Goal: Task Accomplishment & Management: Use online tool/utility

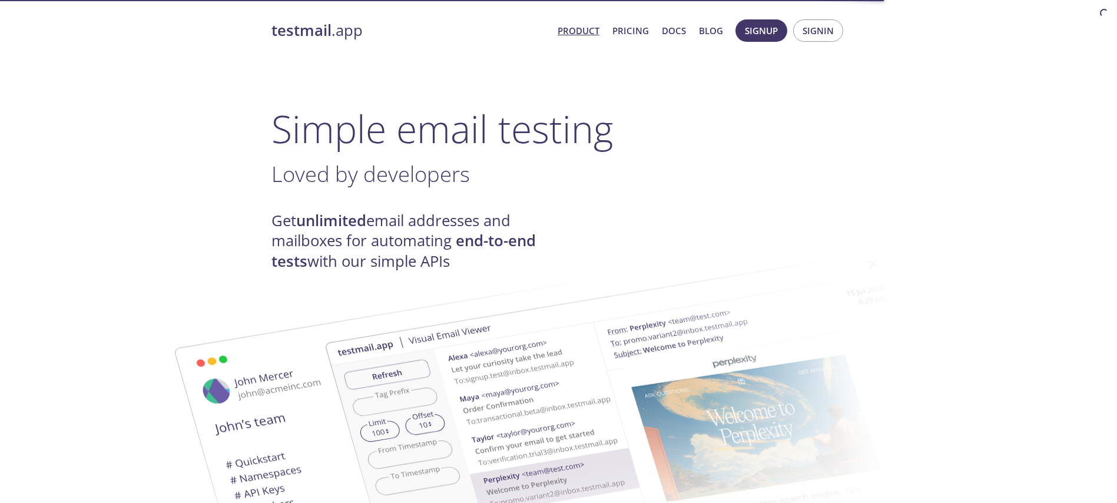
click at [815, 39] on button "Signin" at bounding box center [818, 30] width 50 height 22
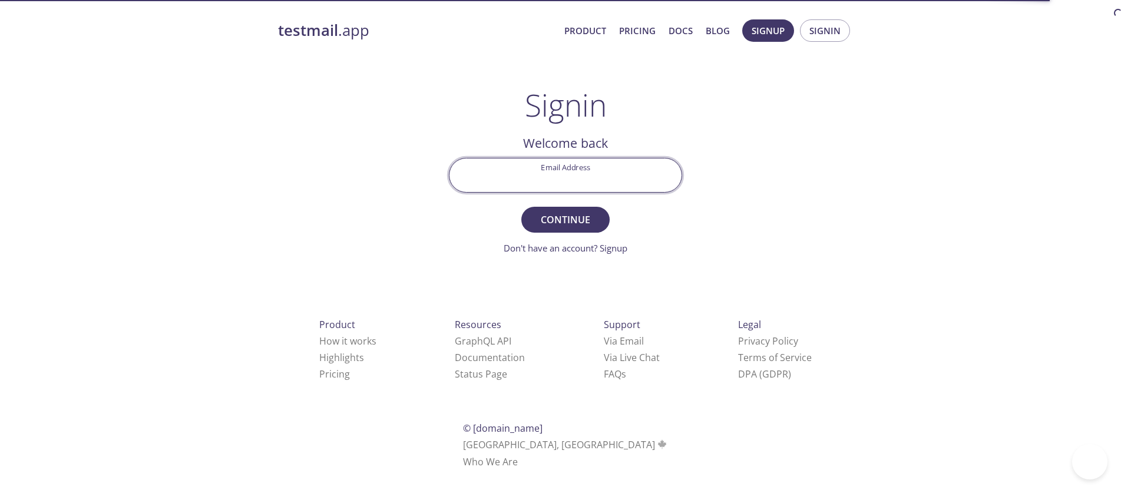
click at [541, 189] on input "Email Address" at bounding box center [565, 175] width 232 height 34
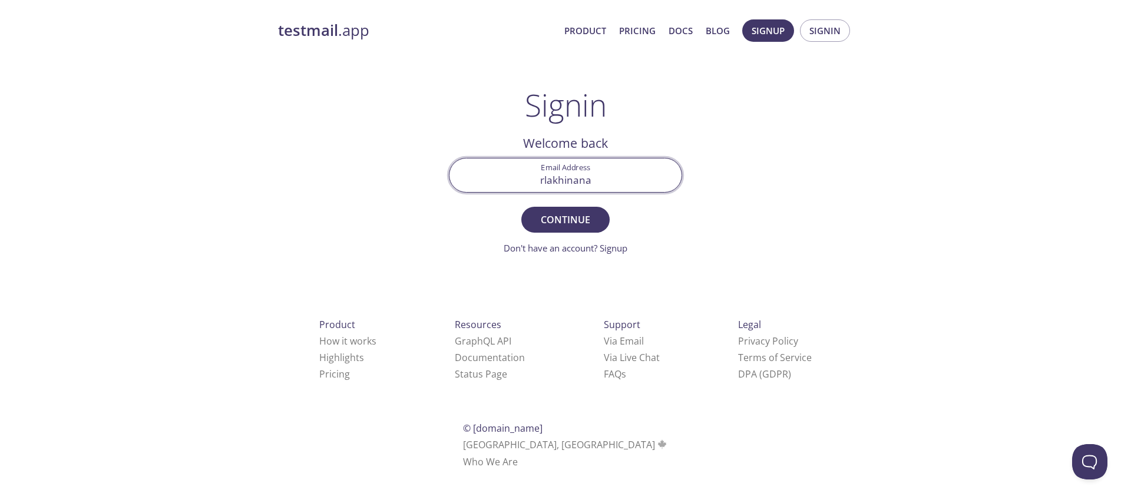
type input "[EMAIL_ADDRESS][DOMAIN_NAME]"
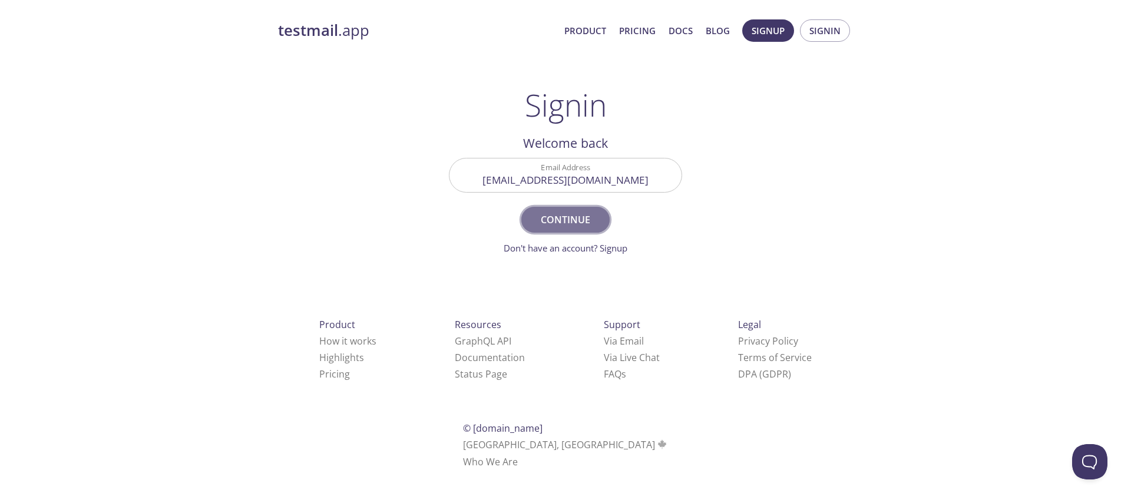
click at [571, 213] on span "Continue" at bounding box center [565, 219] width 62 height 16
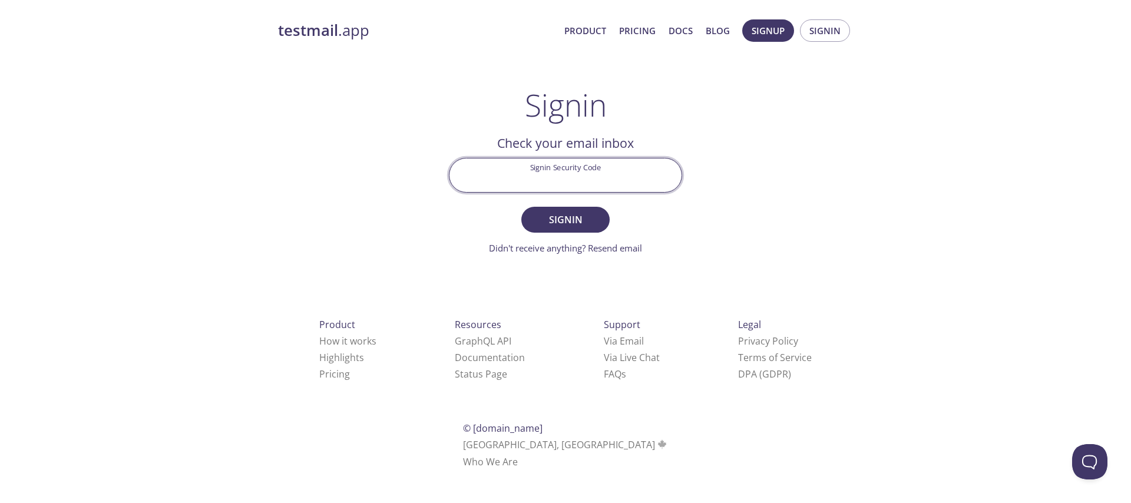
click at [532, 177] on input "Signin Security Code" at bounding box center [565, 175] width 232 height 34
paste input "ULSC2J7"
type input "ULSC2J7"
click at [546, 206] on form "Signin Security Code ULSC2J7 Signin Didn't receive anything? Resend email" at bounding box center [565, 206] width 233 height 97
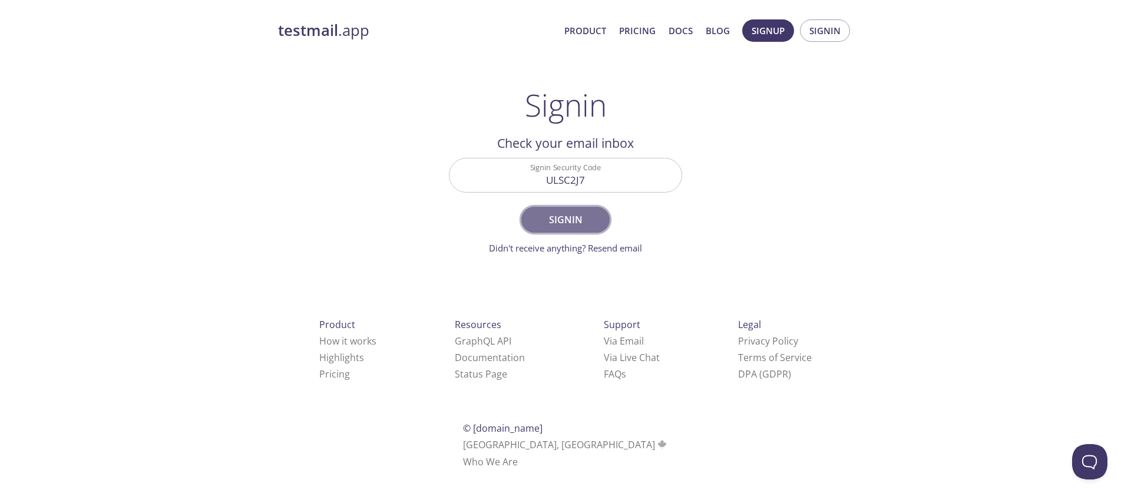
click at [547, 212] on span "Signin" at bounding box center [565, 219] width 62 height 16
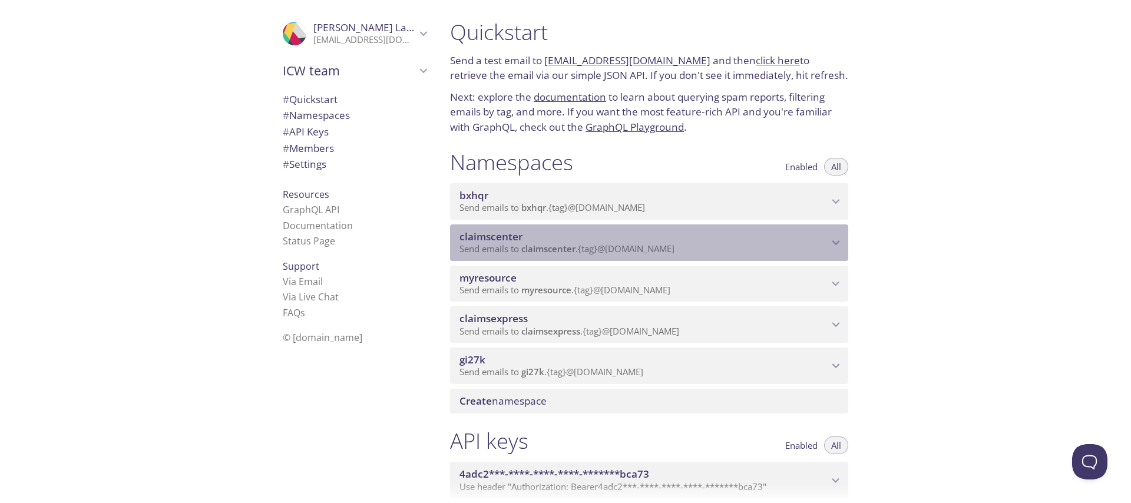
click at [552, 234] on span "claimscenter" at bounding box center [643, 236] width 369 height 13
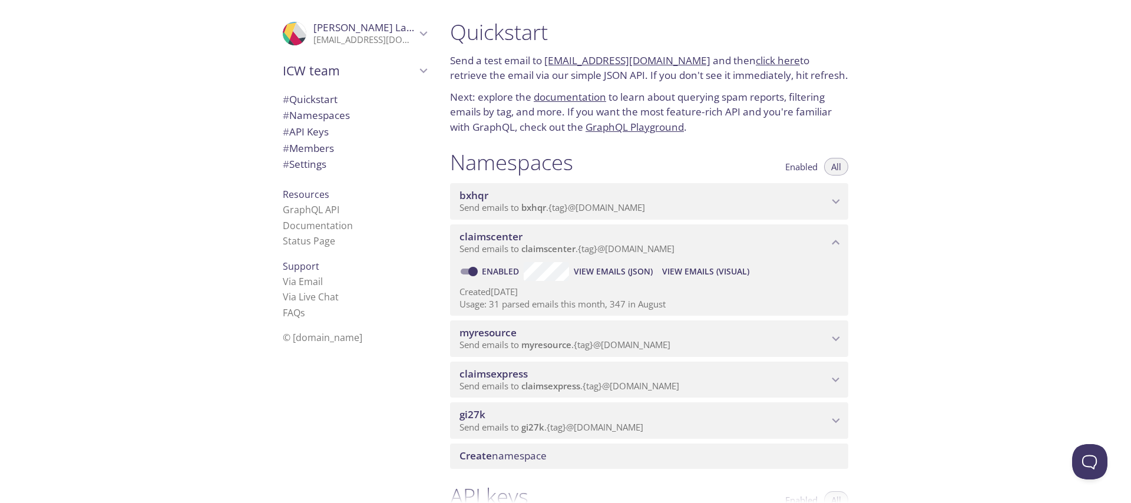
click at [545, 329] on span "myresource" at bounding box center [643, 332] width 369 height 13
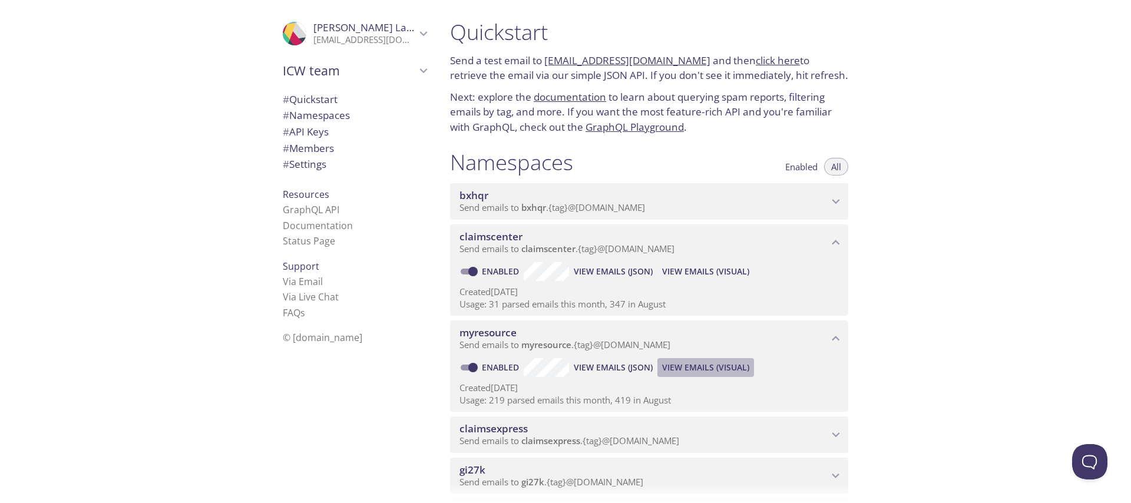
click at [691, 367] on span "View Emails (Visual)" at bounding box center [705, 367] width 87 height 14
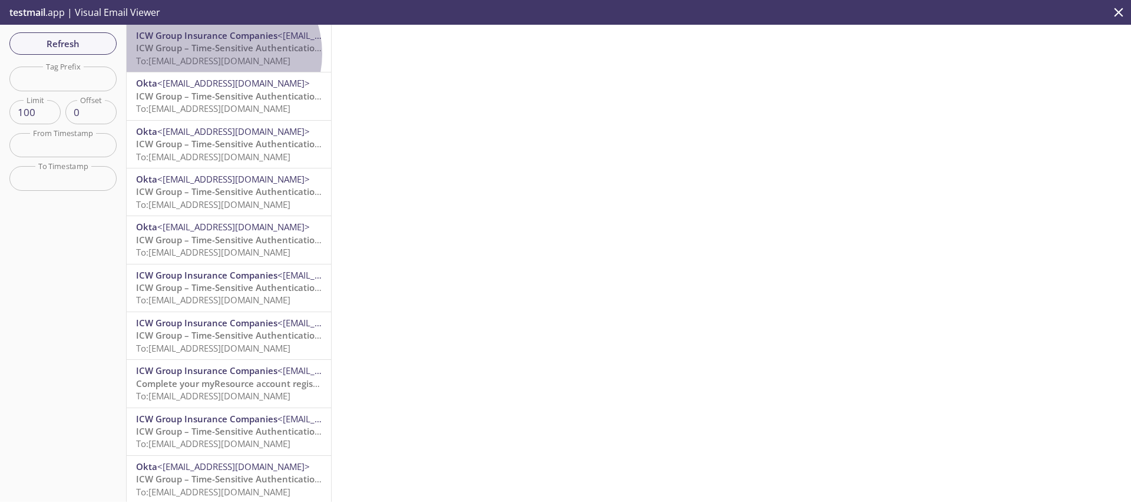
click at [220, 54] on p "ICW Group – Time-Sensitive Authentication Code To: [EMAIL_ADDRESS][DOMAIN_NAME]" at bounding box center [229, 54] width 186 height 25
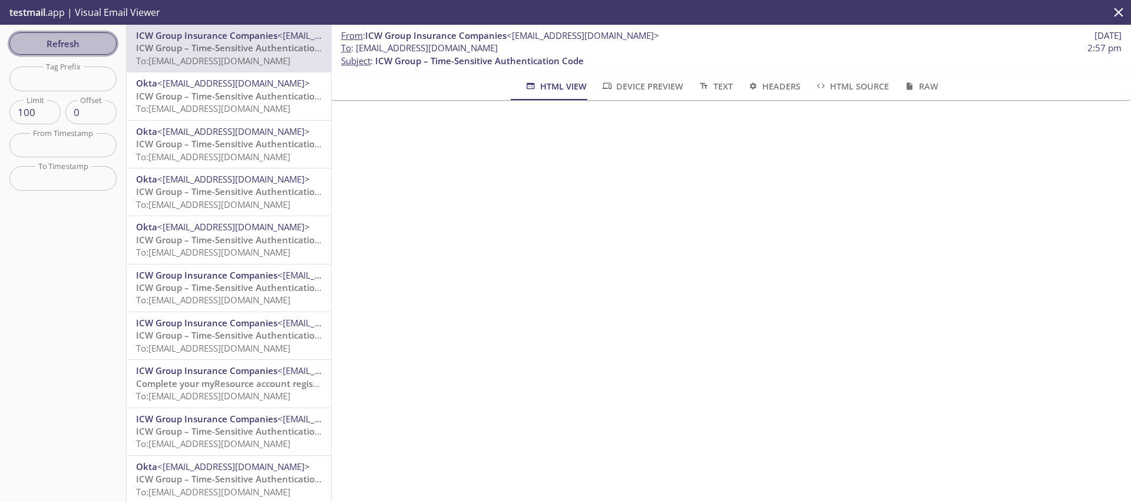
click at [72, 51] on button "Refresh" at bounding box center [62, 43] width 107 height 22
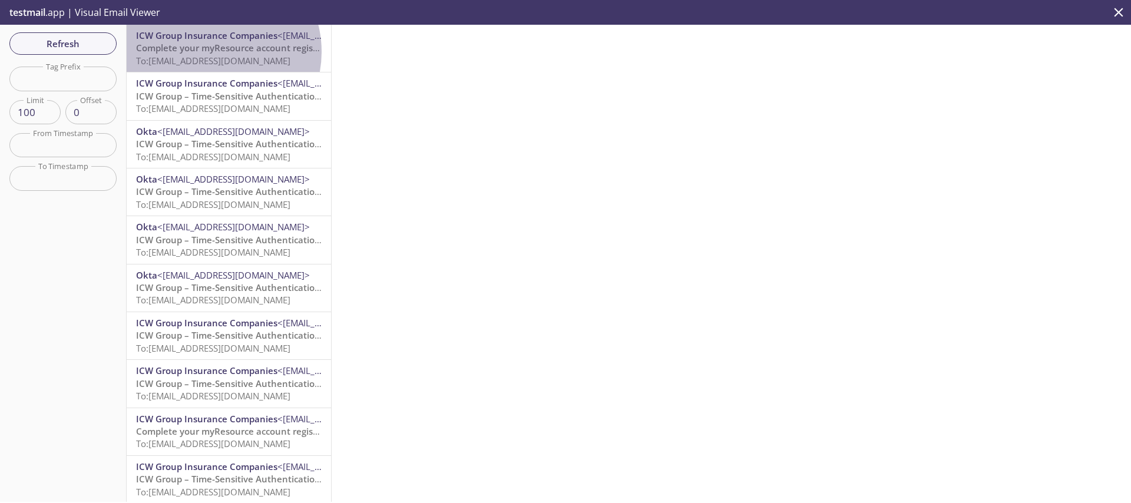
click at [210, 52] on span "Complete your myResource account registration" at bounding box center [239, 48] width 206 height 12
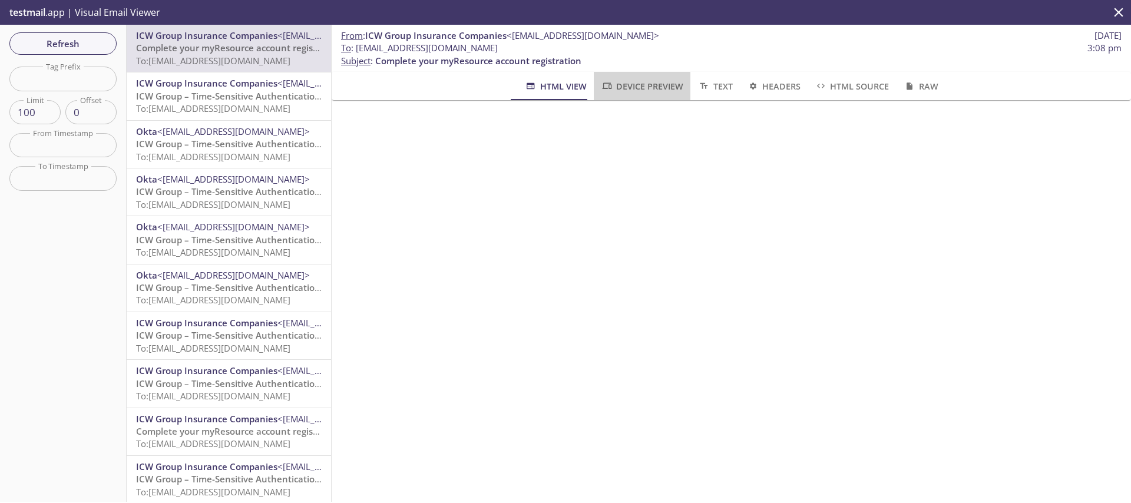
click at [641, 79] on span "Device Preview" at bounding box center [642, 86] width 82 height 15
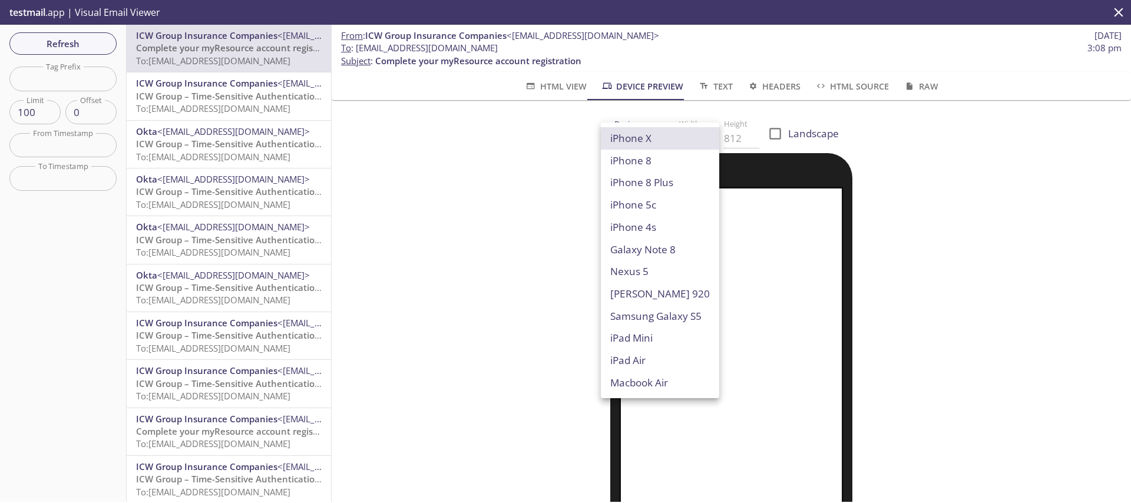
click at [647, 138] on body ".cls-1 { fill: #6d5ca8; } .cls-2 { fill: #3fc191; } .cls-3 { fill: #3b4752; } .…" at bounding box center [565, 251] width 1131 height 503
click at [631, 377] on li "Macbook Air" at bounding box center [660, 383] width 118 height 22
type input "Macbook Air"
type input "960"
type input "600"
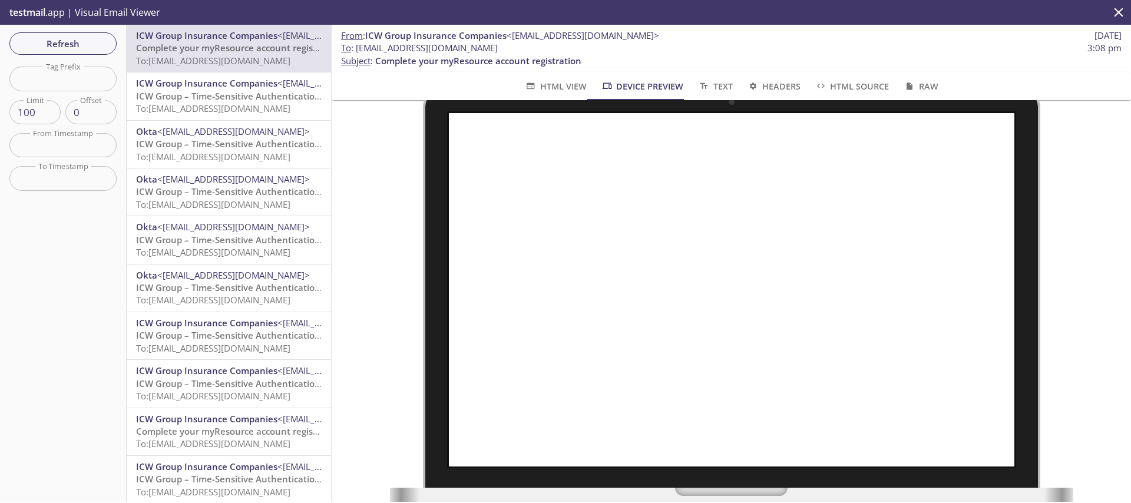
scroll to position [59, 0]
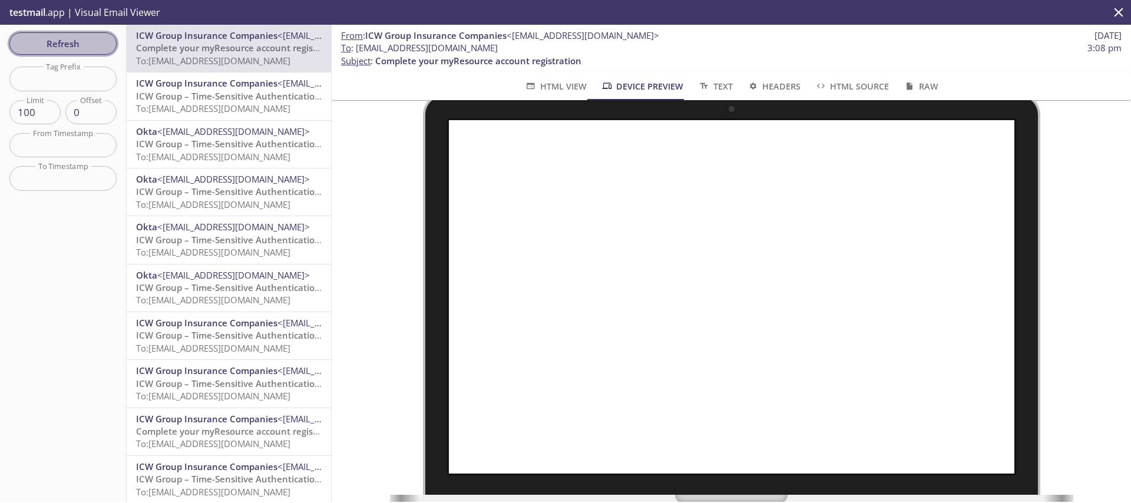
click at [51, 45] on span "Refresh" at bounding box center [63, 43] width 88 height 15
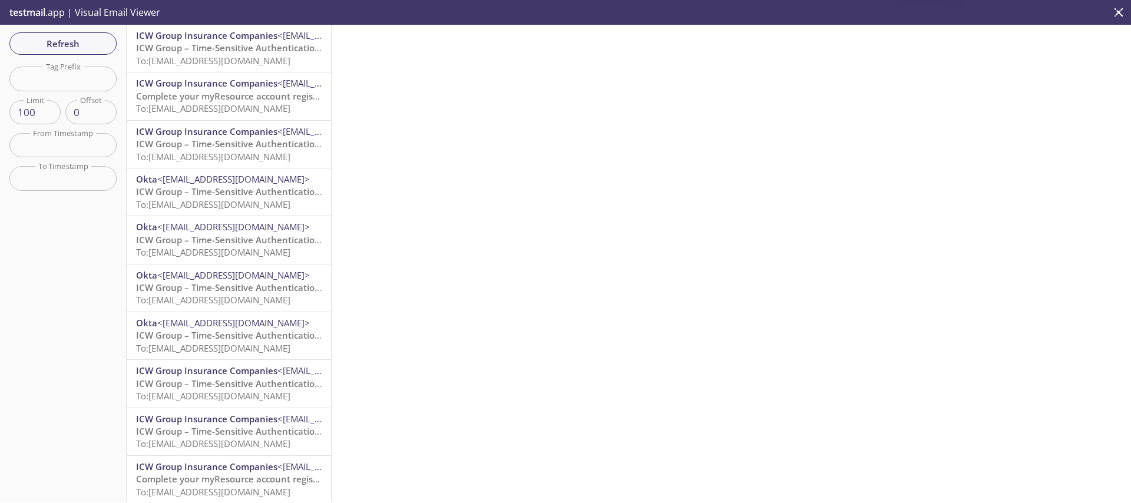
click at [200, 65] on span "To: [EMAIL_ADDRESS][DOMAIN_NAME]" at bounding box center [213, 61] width 154 height 12
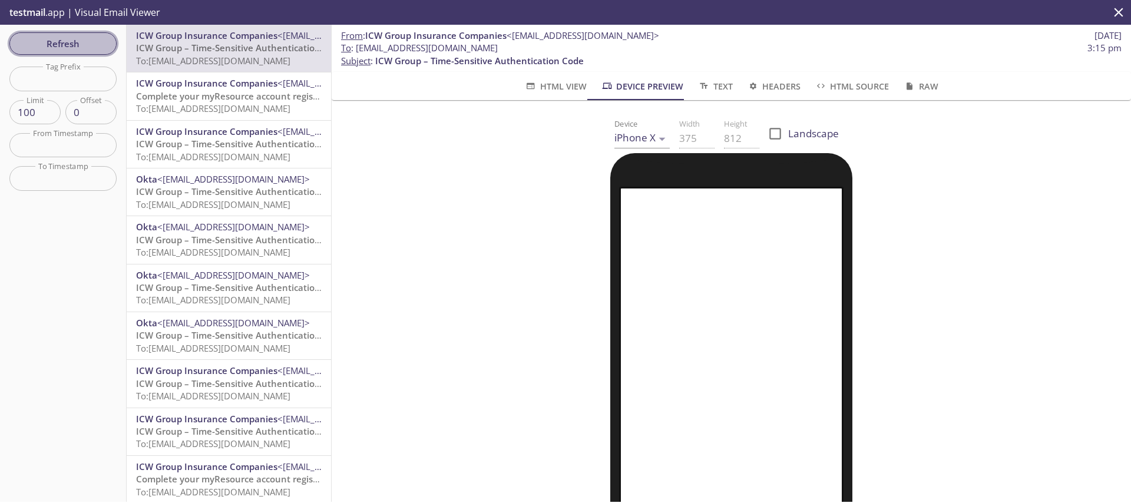
click at [57, 44] on span "Refresh" at bounding box center [63, 43] width 88 height 15
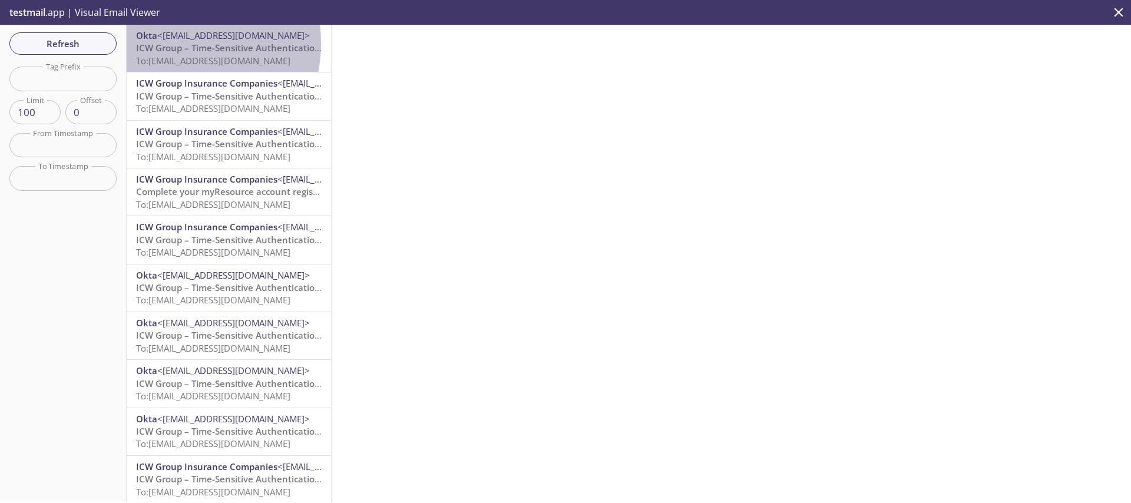
click at [166, 43] on span "ICW Group – Time-Sensitive Authentication Code" at bounding box center [240, 48] width 209 height 12
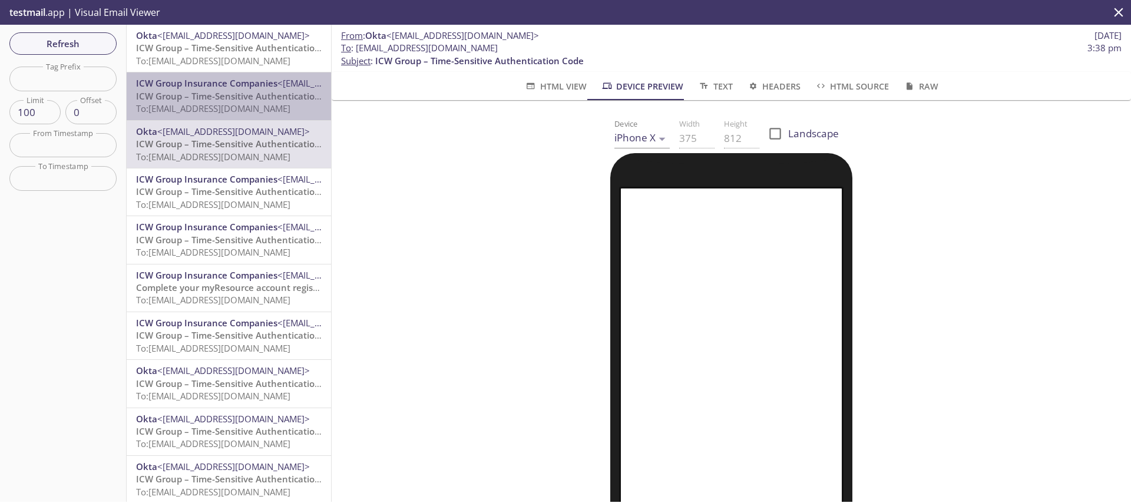
click at [238, 98] on span "ICW Group – Time-Sensitive Authentication Code" at bounding box center [240, 96] width 209 height 12
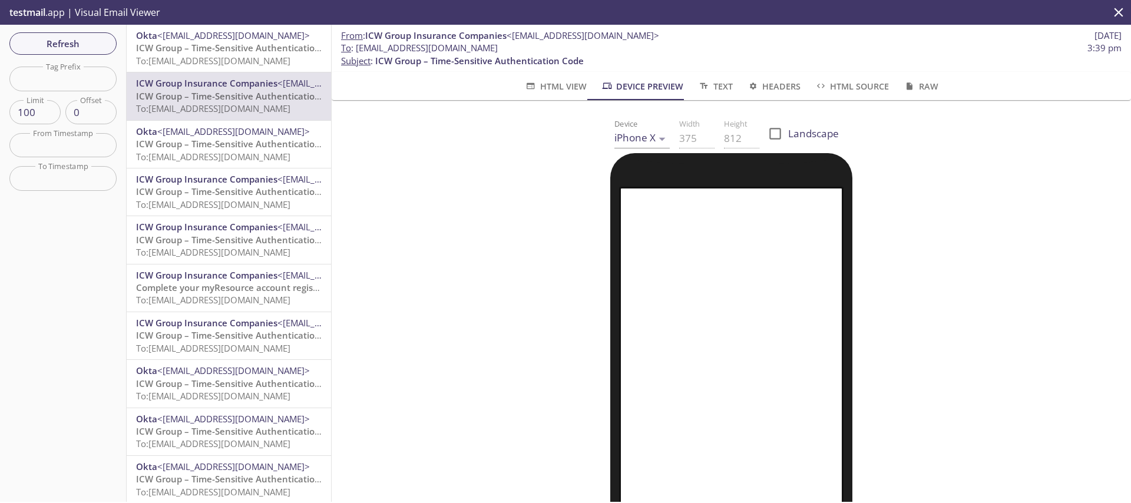
drag, startPoint x: 355, startPoint y: 49, endPoint x: 557, endPoint y: 47, distance: 202.6
click at [557, 47] on span "To : [EMAIL_ADDRESS][DOMAIN_NAME] 3:39 pm" at bounding box center [731, 48] width 780 height 12
copy span "[EMAIL_ADDRESS][DOMAIN_NAME]"
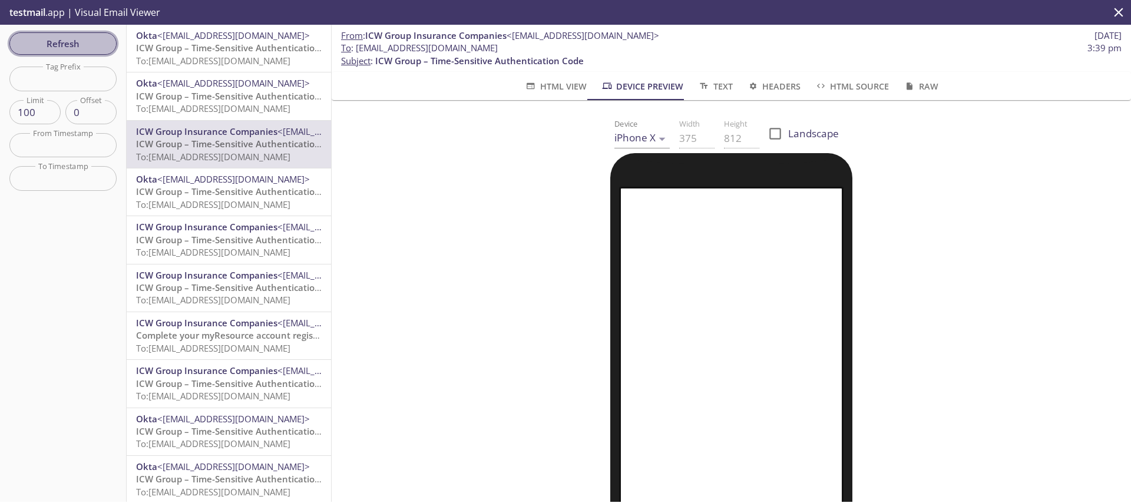
click at [29, 47] on span "Refresh" at bounding box center [63, 43] width 88 height 15
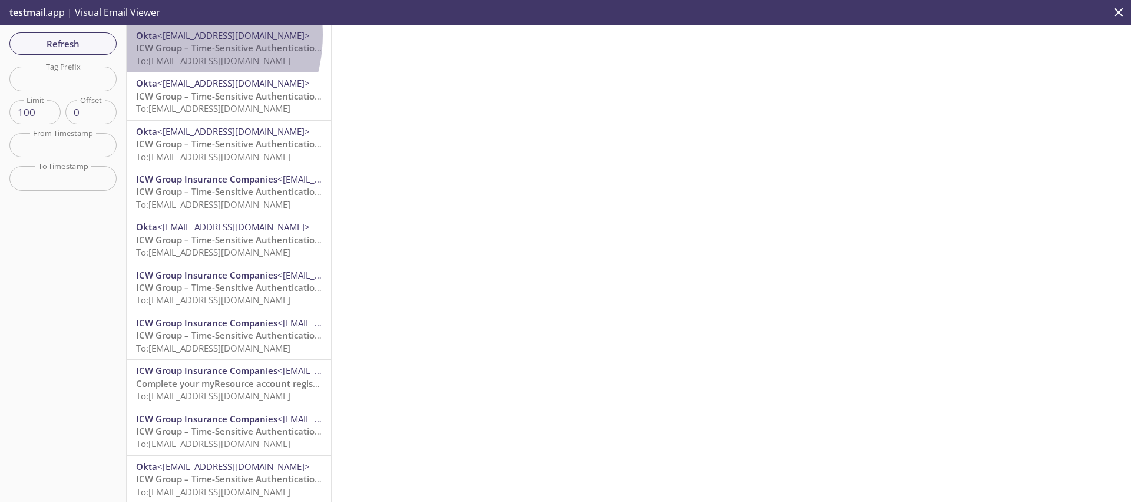
click at [167, 35] on span "<[EMAIL_ADDRESS][DOMAIN_NAME]>" at bounding box center [233, 35] width 153 height 12
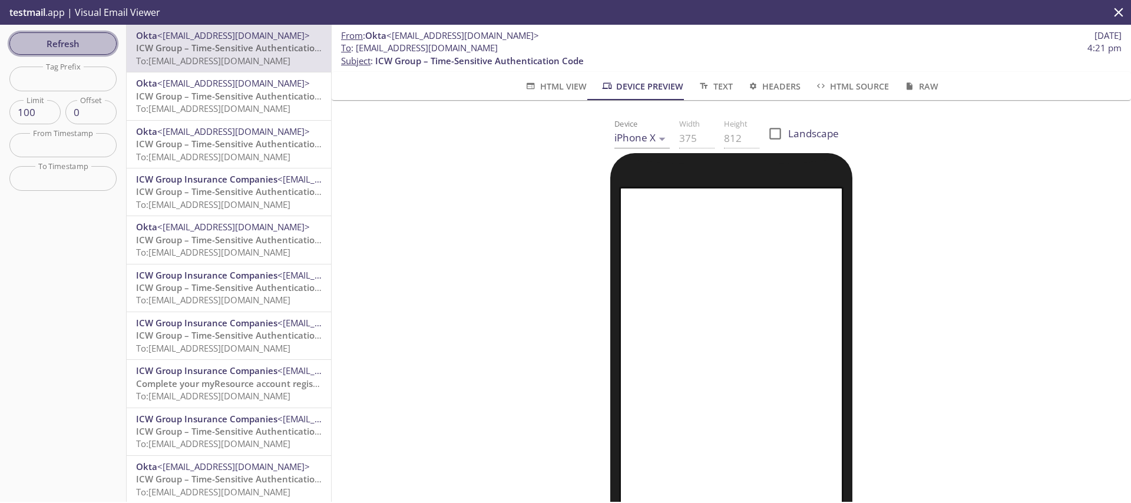
click at [68, 48] on span "Refresh" at bounding box center [63, 43] width 88 height 15
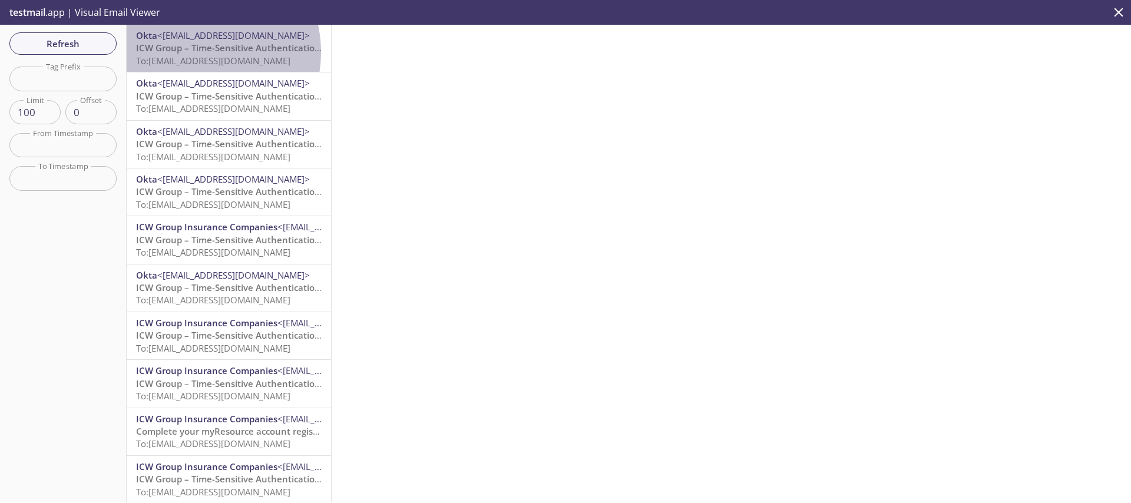
click at [191, 52] on span "ICW Group – Time-Sensitive Authentication Code" at bounding box center [240, 48] width 209 height 12
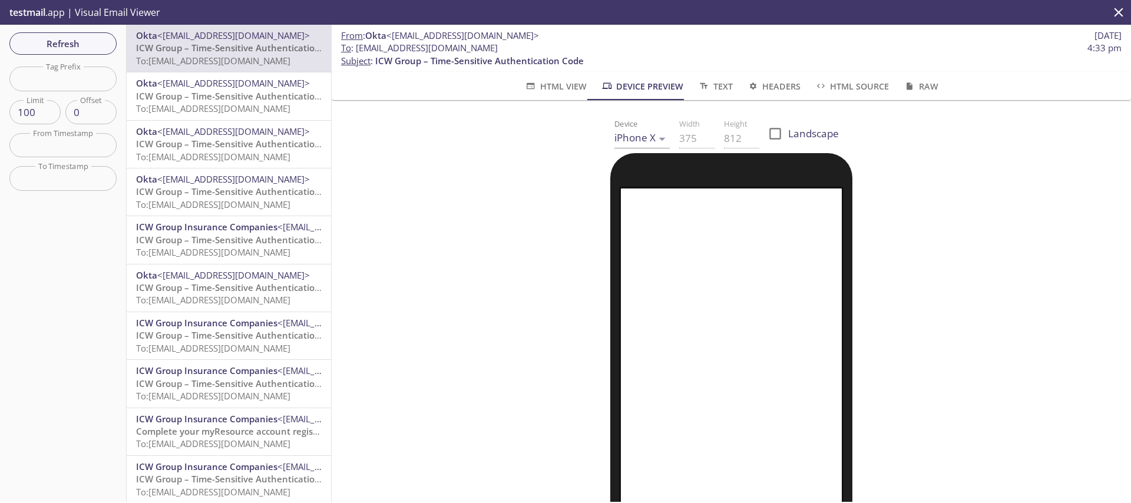
click at [113, 28] on div "Refresh Filters Tag Prefix Tag Prefix Limit 100 Limit Offset 0 Offset From Time…" at bounding box center [63, 263] width 127 height 477
click at [93, 45] on span "Refresh" at bounding box center [63, 43] width 88 height 15
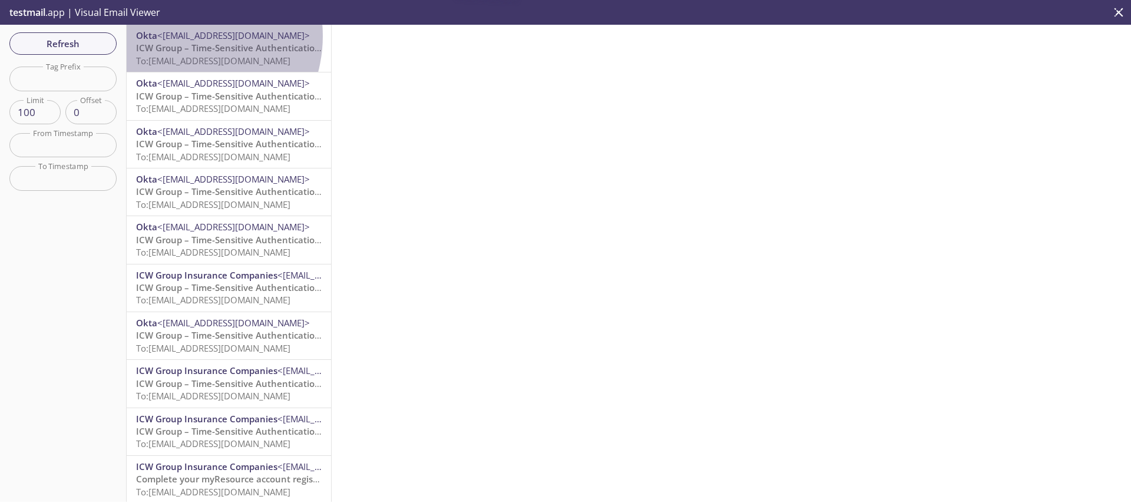
click at [180, 36] on span "<[EMAIL_ADDRESS][DOMAIN_NAME]>" at bounding box center [233, 35] width 153 height 12
